Goal: Communication & Community: Answer question/provide support

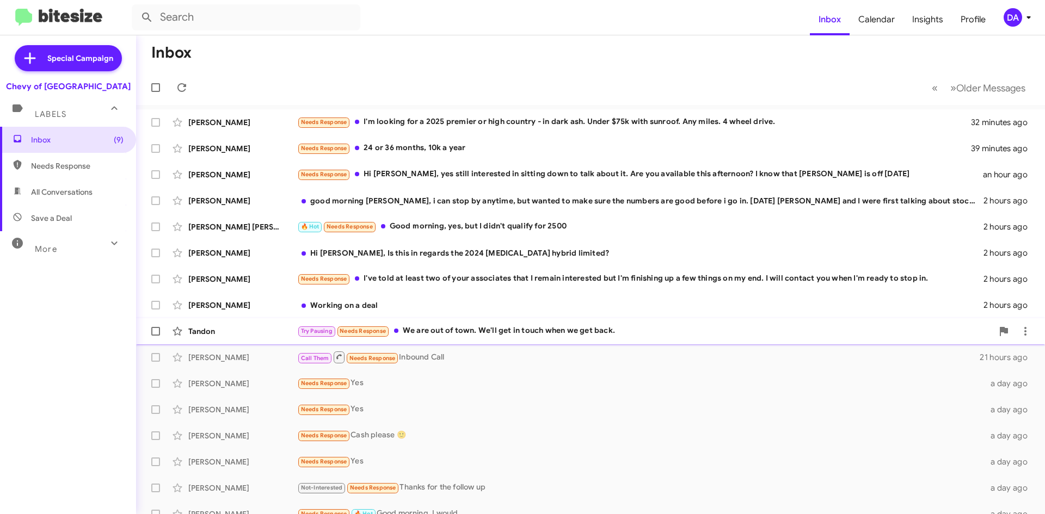
click at [462, 328] on div "Try Pausing Needs Response We are out of town. We'll get in touch when we get b…" at bounding box center [645, 331] width 696 height 13
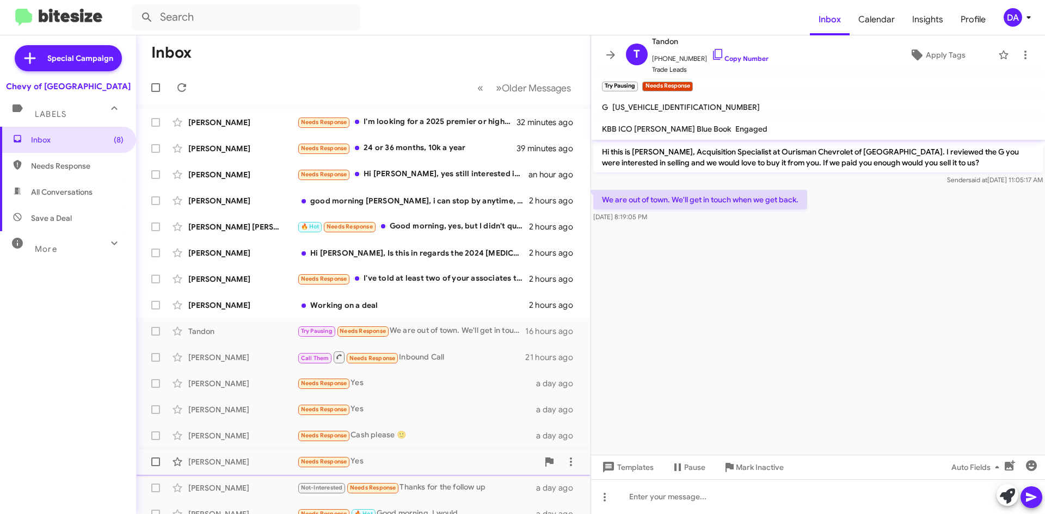
drag, startPoint x: 753, startPoint y: 465, endPoint x: 747, endPoint y: 459, distance: 8.9
click at [753, 465] on span "Mark Inactive" at bounding box center [760, 468] width 48 height 20
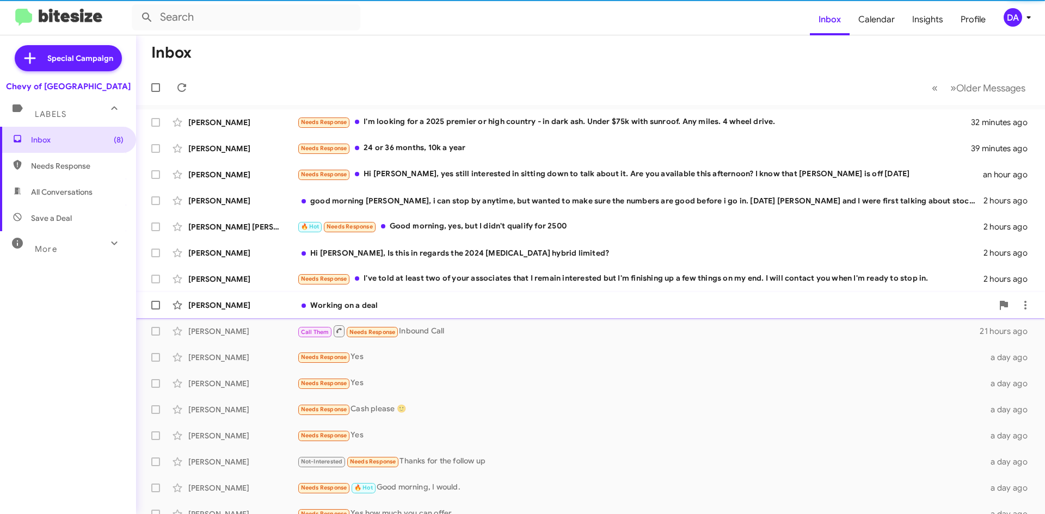
click at [399, 299] on div "[PERSON_NAME] Working on a deal 2 hours ago" at bounding box center [591, 306] width 892 height 22
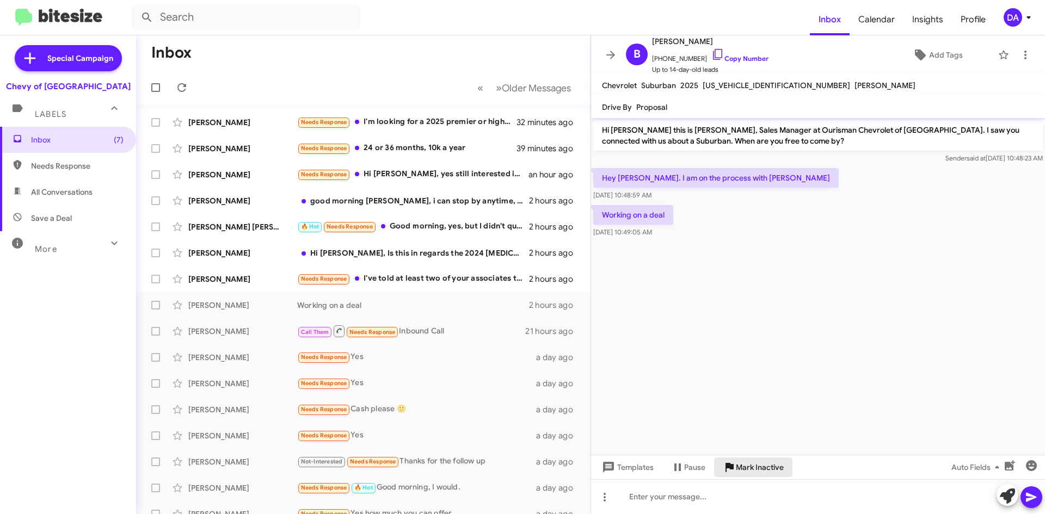
click at [762, 468] on span "Mark Inactive" at bounding box center [760, 468] width 48 height 20
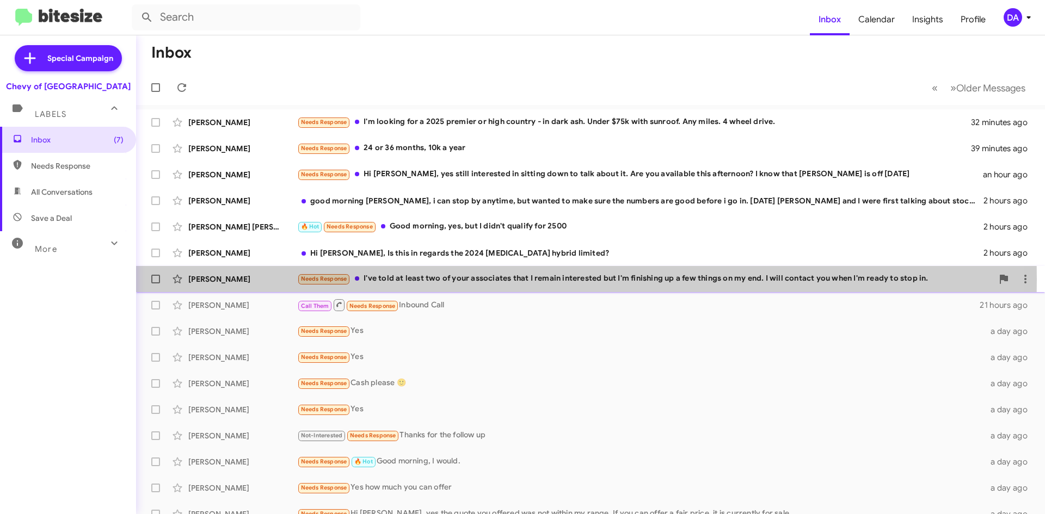
click at [408, 280] on div "Needs Response I've told at least two of your associates that I remain interest…" at bounding box center [645, 279] width 696 height 13
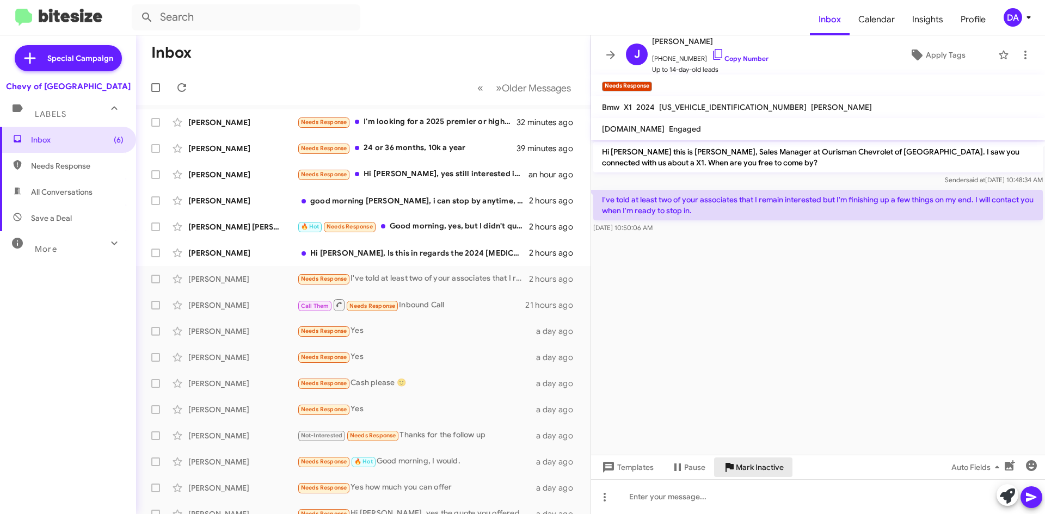
click at [758, 474] on span "Mark Inactive" at bounding box center [760, 468] width 48 height 20
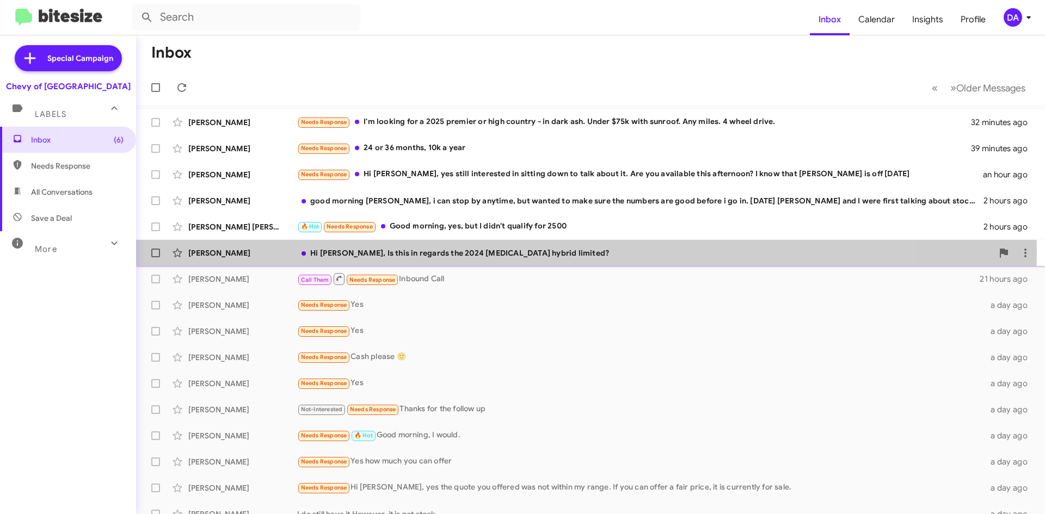
click at [424, 253] on div "Hi [PERSON_NAME], Is this in regards the 2024 [MEDICAL_DATA] hybrid limited?" at bounding box center [645, 253] width 696 height 11
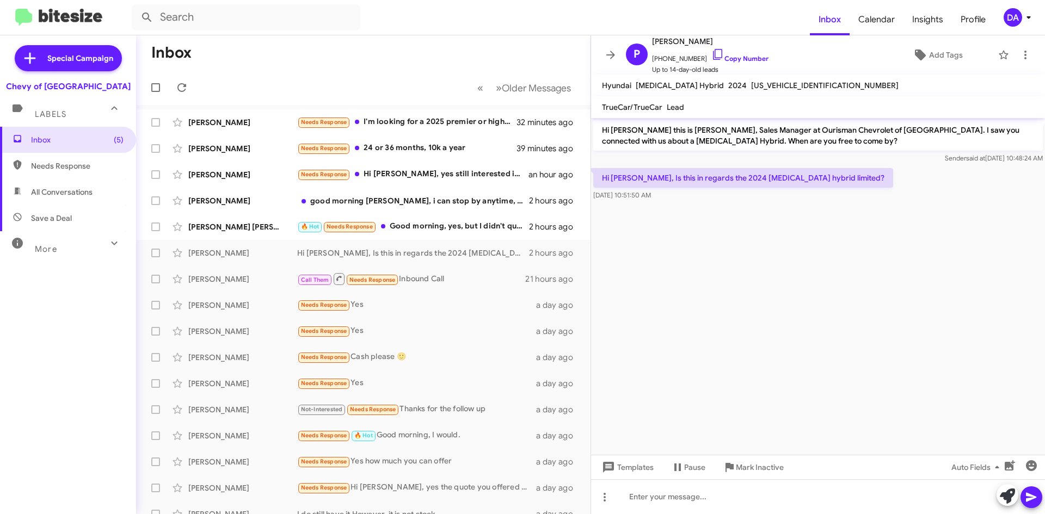
click at [751, 88] on span "[US_VEHICLE_IDENTIFICATION_NUMBER]" at bounding box center [825, 86] width 148 height 10
copy span "[US_VEHICLE_IDENTIFICATION_NUMBER]"
click at [475, 173] on div "Needs Response Hi [PERSON_NAME], yes still interested in sitting down to talk a…" at bounding box center [417, 174] width 241 height 13
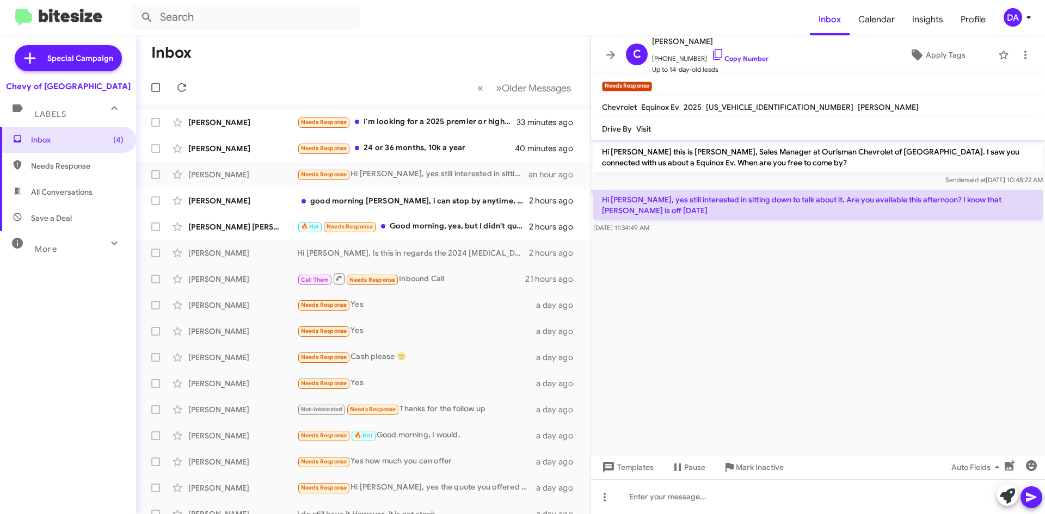
click at [750, 108] on span "[US_VEHICLE_IDENTIFICATION_NUMBER]" at bounding box center [780, 107] width 148 height 10
copy span "[US_VEHICLE_IDENTIFICATION_NUMBER]"
click at [755, 463] on span "Mark Inactive" at bounding box center [760, 468] width 48 height 20
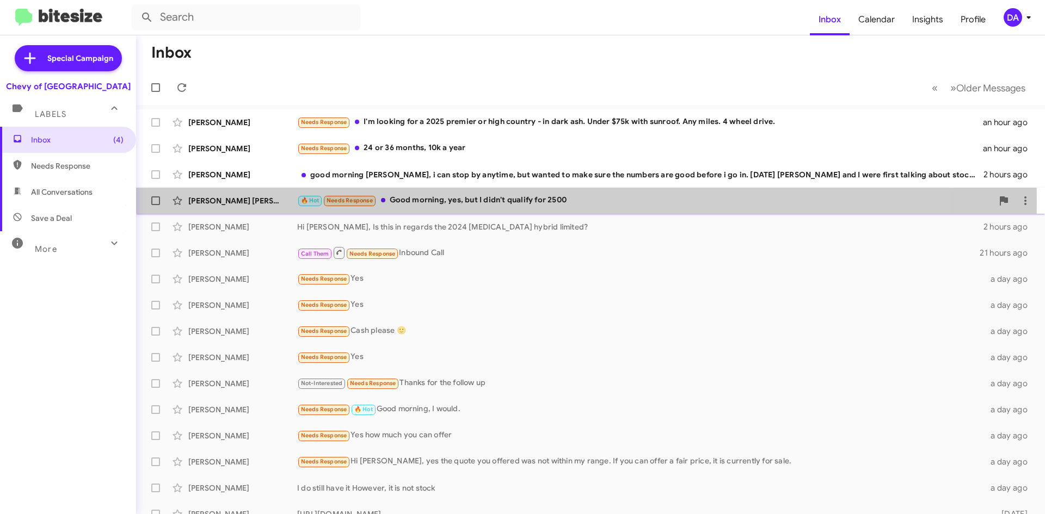
click at [440, 201] on div "🔥 Hot Needs Response Good morning, yes, but I didn't qualify for 2500" at bounding box center [645, 200] width 696 height 13
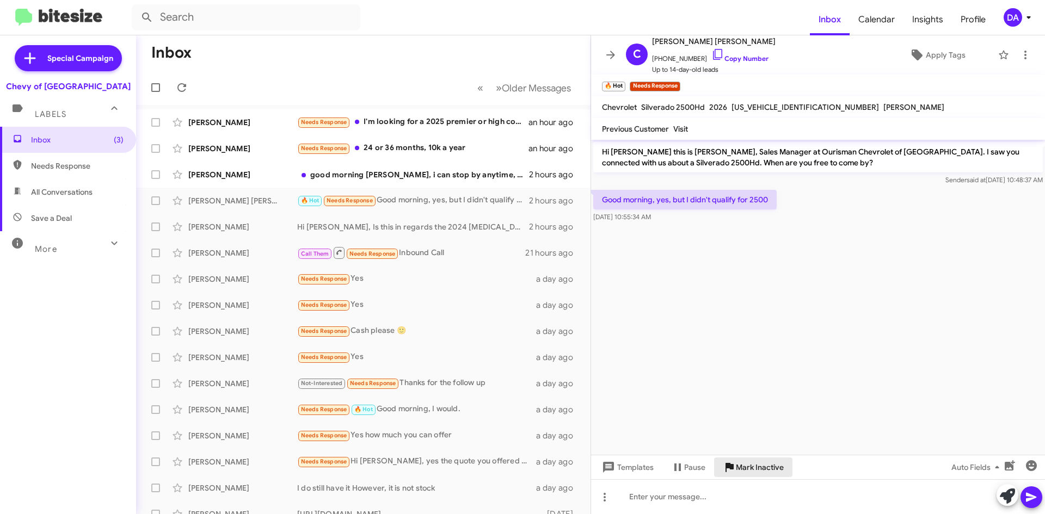
click at [783, 466] on span "Mark Inactive" at bounding box center [760, 468] width 48 height 20
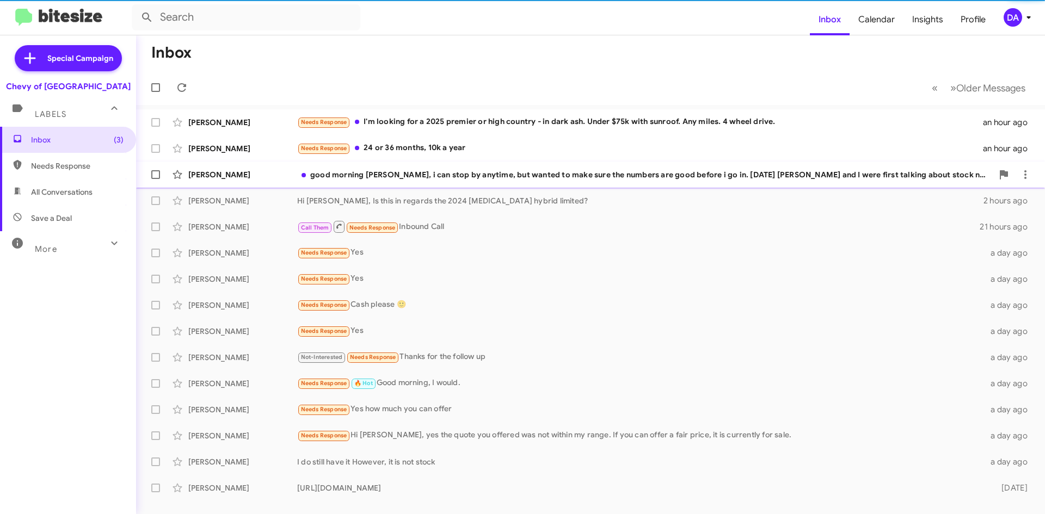
click at [435, 174] on div "good morning [PERSON_NAME], i can stop by anytime, but wanted to make sure the …" at bounding box center [645, 174] width 696 height 11
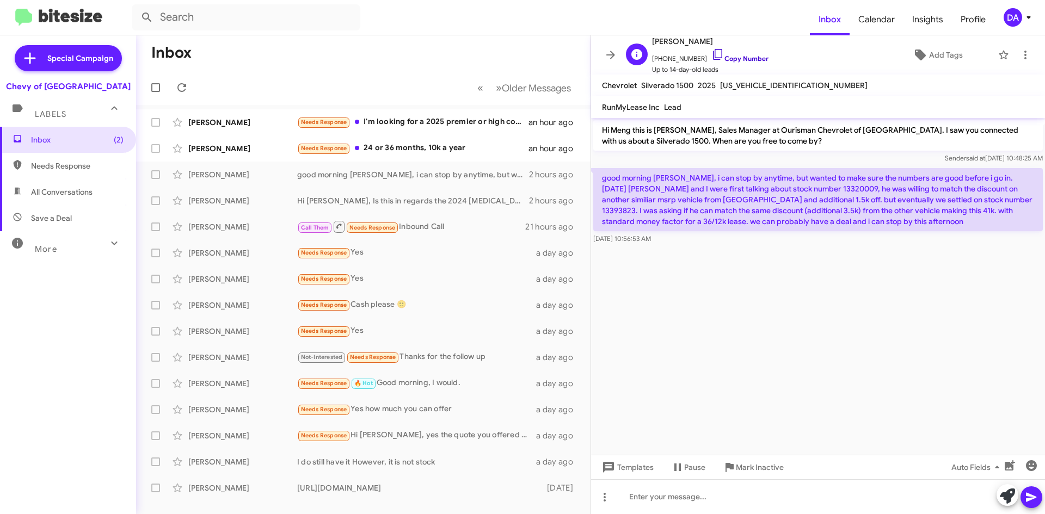
drag, startPoint x: 744, startPoint y: 60, endPoint x: 706, endPoint y: 62, distance: 38.1
click at [744, 60] on link "Copy Number" at bounding box center [740, 58] width 57 height 8
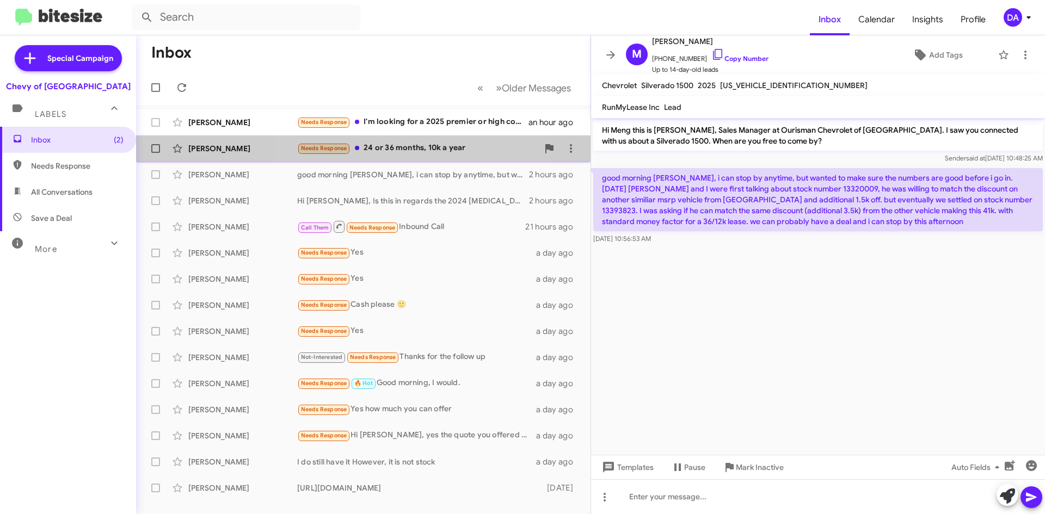
click at [424, 154] on div "Needs Response 24 or 36 months, 10k a year" at bounding box center [417, 148] width 241 height 13
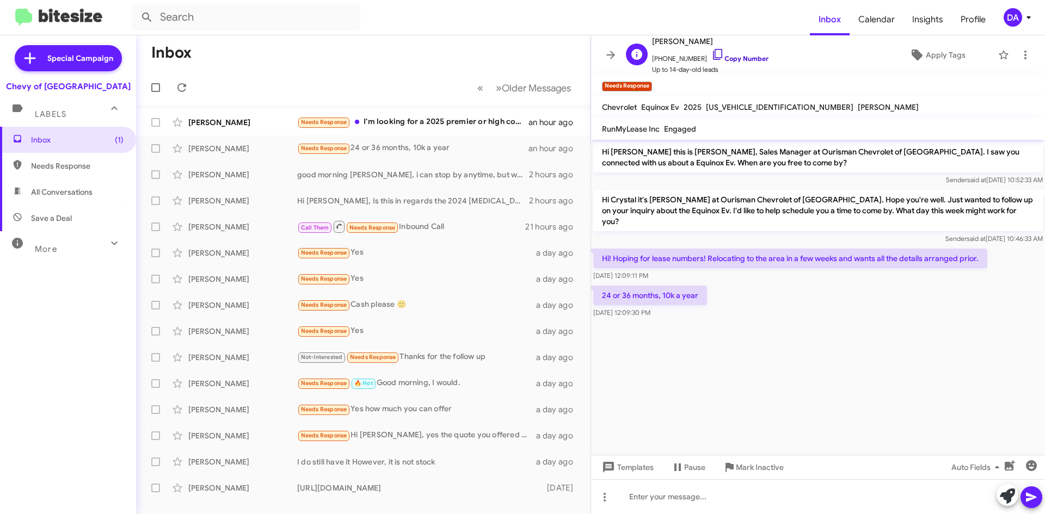
click at [727, 58] on link "Copy Number" at bounding box center [740, 58] width 57 height 8
click at [757, 473] on span "Mark Inactive" at bounding box center [760, 468] width 48 height 20
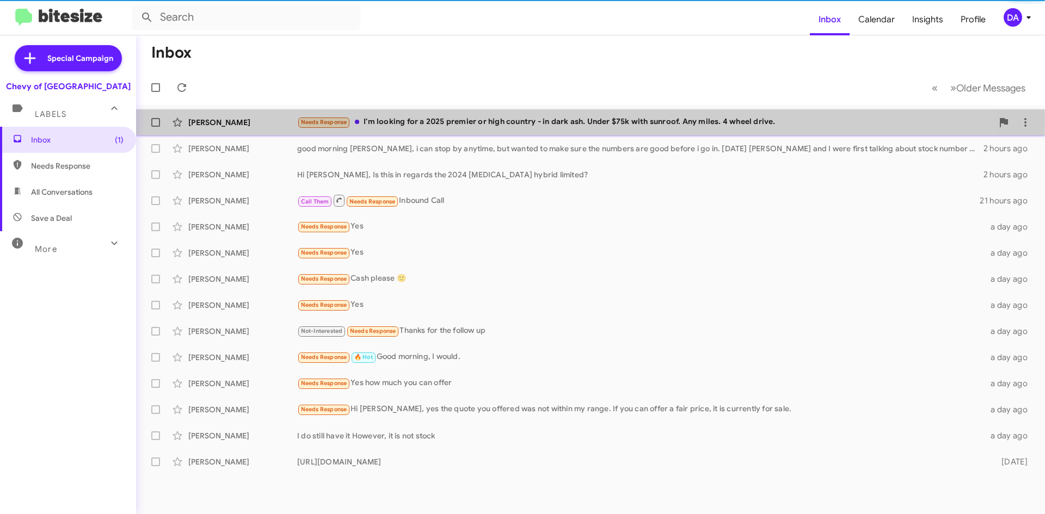
click at [468, 121] on div "Needs Response I'm looking for a 2025 premier or high country - in dark ash. Un…" at bounding box center [645, 122] width 696 height 13
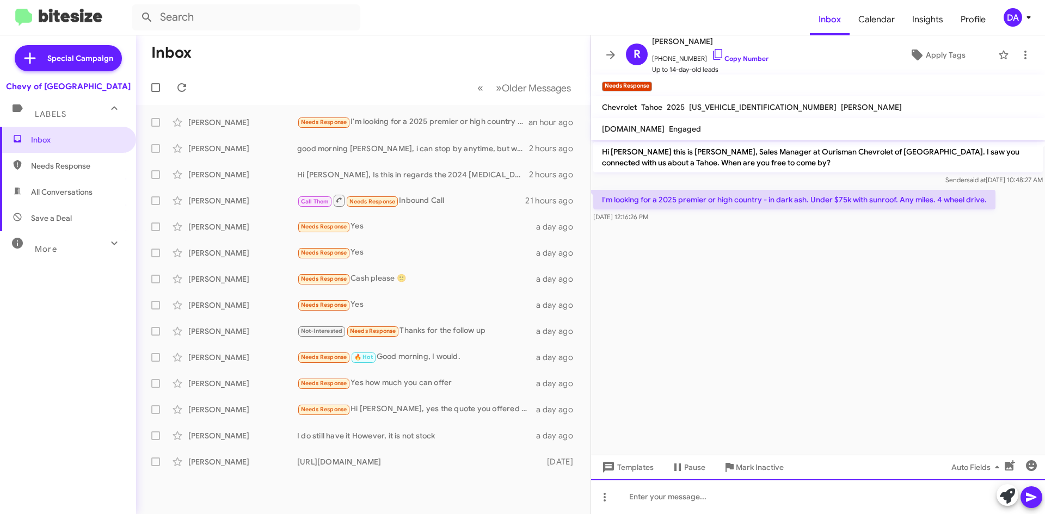
click at [704, 499] on div at bounding box center [818, 497] width 454 height 35
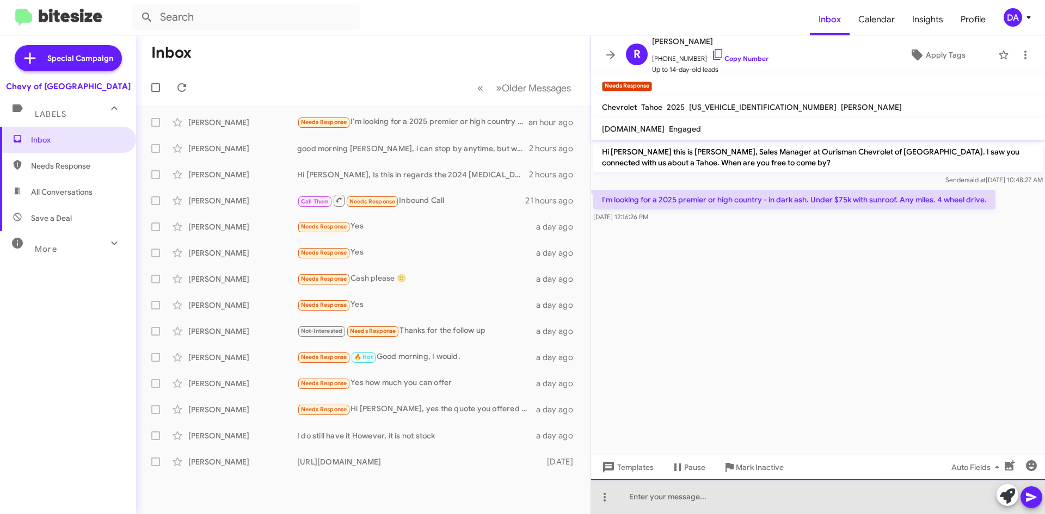
click at [755, 500] on div at bounding box center [818, 497] width 454 height 35
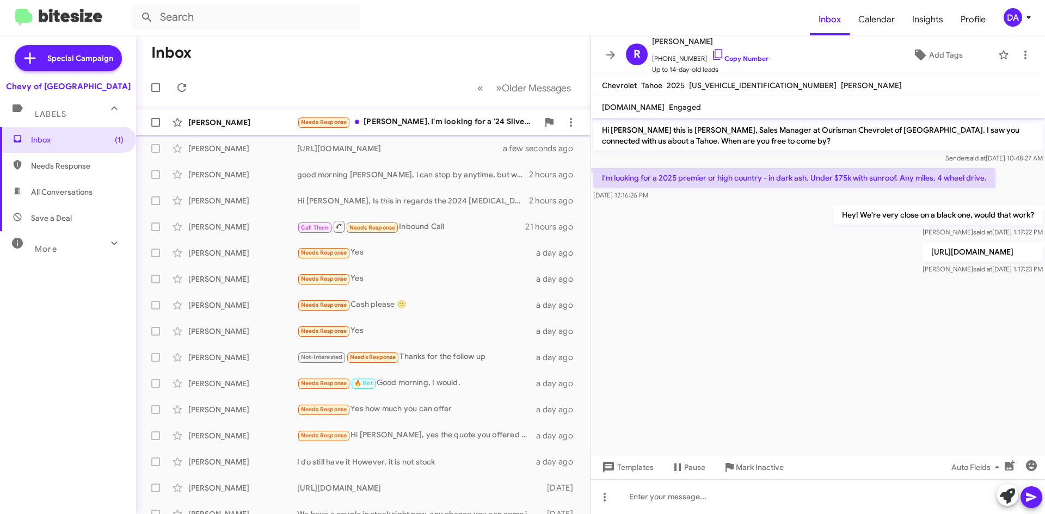
click at [426, 114] on div "[PERSON_NAME] Needs Response [PERSON_NAME], I'm looking for a '24 Silverado EV …" at bounding box center [363, 123] width 437 height 22
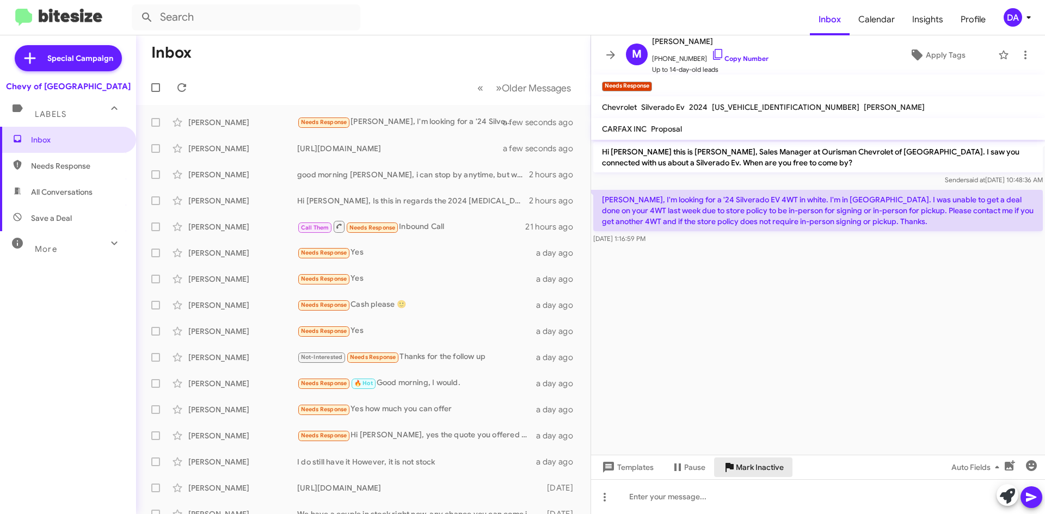
click at [772, 468] on span "Mark Inactive" at bounding box center [760, 468] width 48 height 20
